Goal: Find specific page/section: Find specific page/section

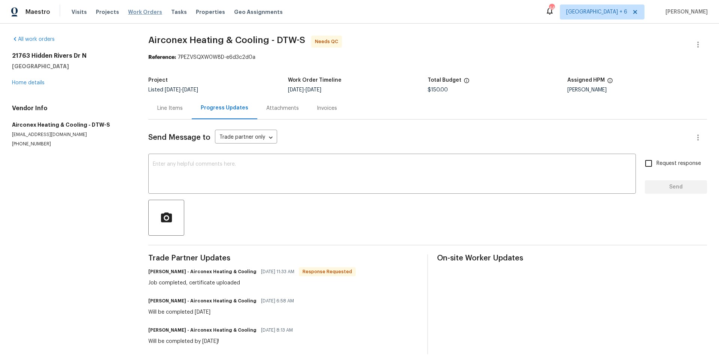
click at [128, 12] on span "Work Orders" at bounding box center [145, 11] width 34 height 7
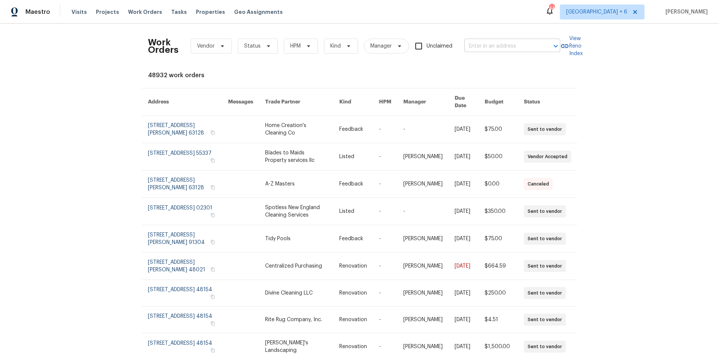
click at [518, 45] on input "text" at bounding box center [501, 46] width 75 height 12
type input "40 [GEOGRAPHIC_DATA]"
click at [535, 69] on li "[STREET_ADDRESS]" at bounding box center [510, 63] width 96 height 12
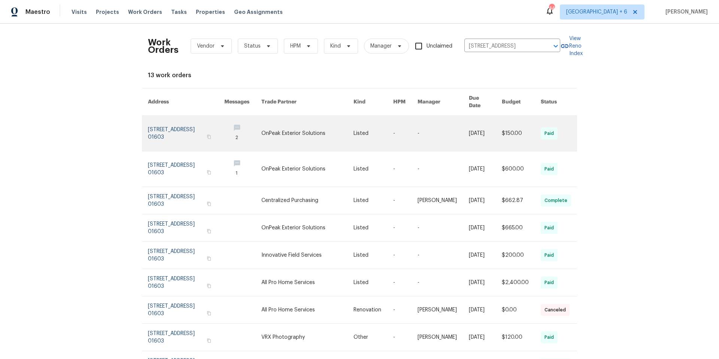
click at [157, 130] on link at bounding box center [186, 133] width 76 height 35
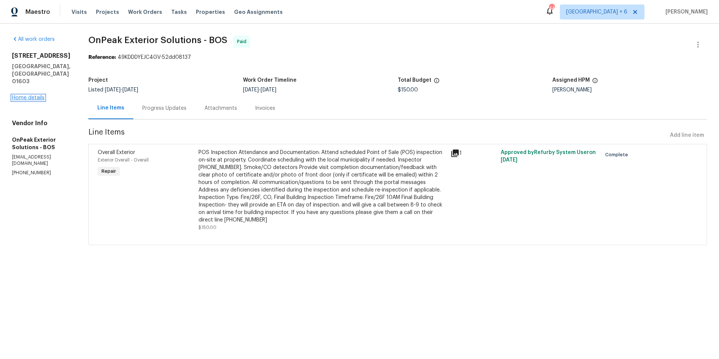
click at [29, 98] on link "Home details" at bounding box center [28, 97] width 33 height 5
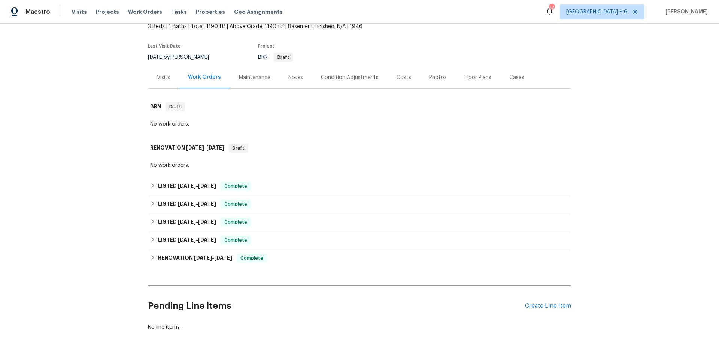
scroll to position [76, 0]
